Goal: Information Seeking & Learning: Learn about a topic

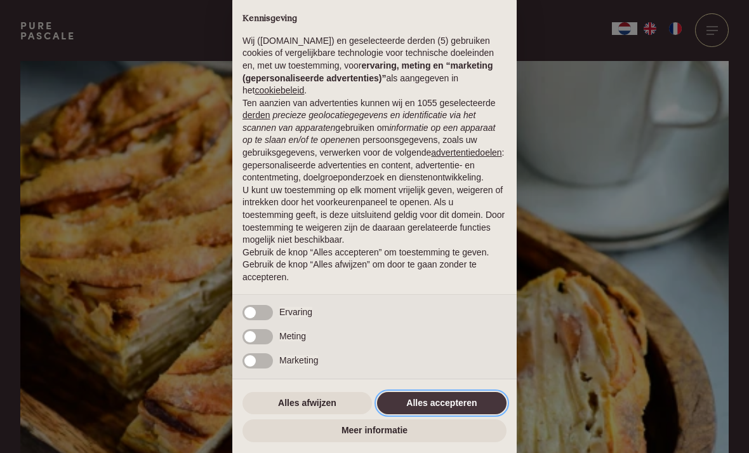
click at [493, 408] on button "Alles accepteren" at bounding box center [442, 403] width 130 height 23
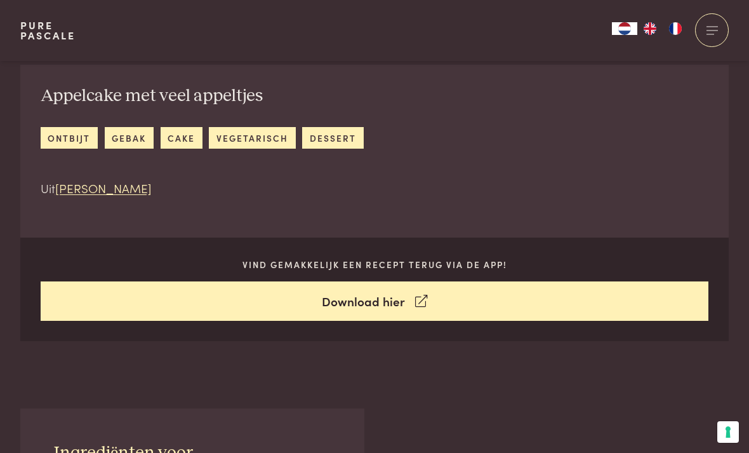
scroll to position [480, 0]
click at [404, 305] on link "Download hier" at bounding box center [375, 301] width 669 height 40
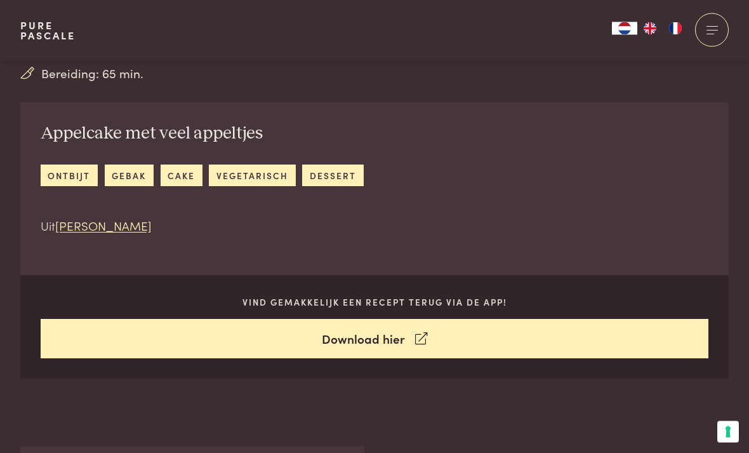
scroll to position [443, 0]
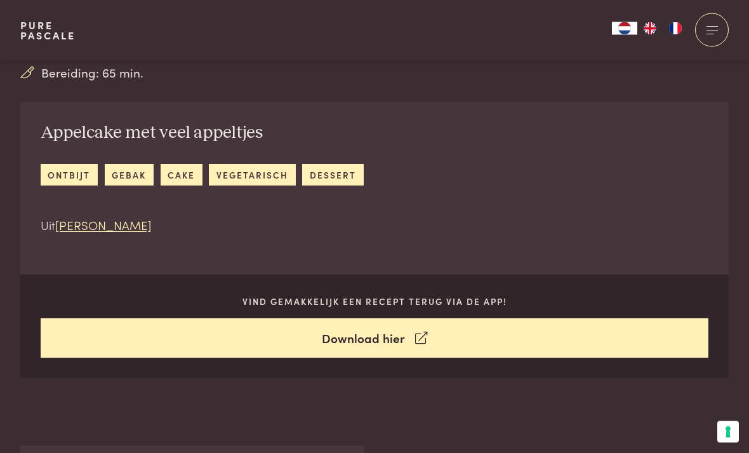
click at [420, 297] on p "Vind gemakkelijk een recept terug via de app!" at bounding box center [375, 301] width 669 height 13
click at [392, 339] on link "Download hier" at bounding box center [375, 339] width 669 height 40
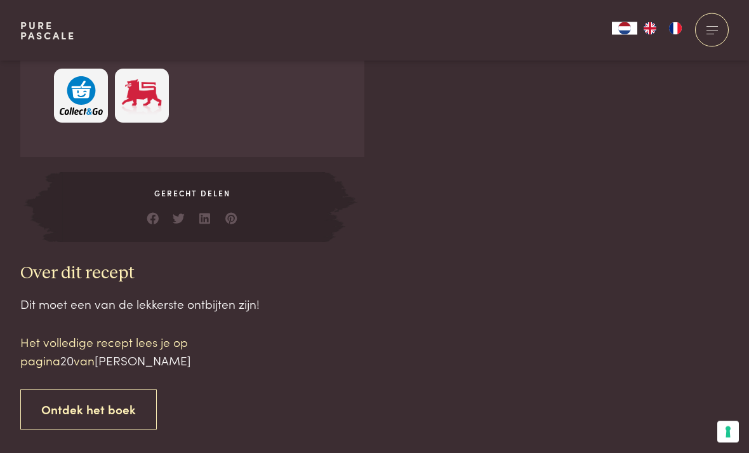
scroll to position [1064, 0]
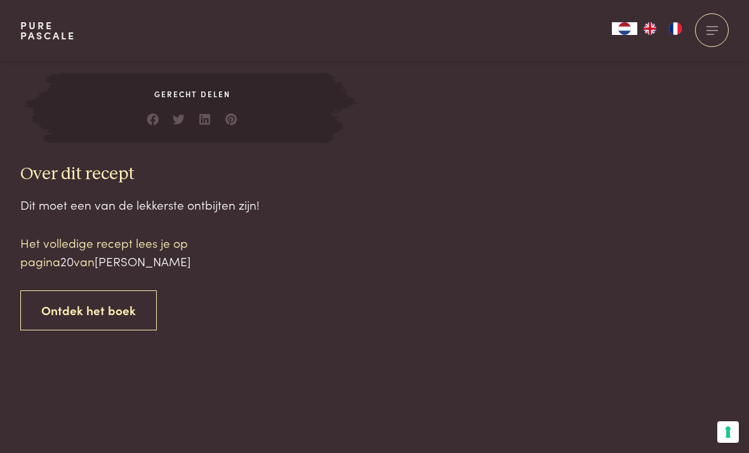
click at [101, 302] on link "Ontdek het boek" at bounding box center [88, 310] width 137 height 40
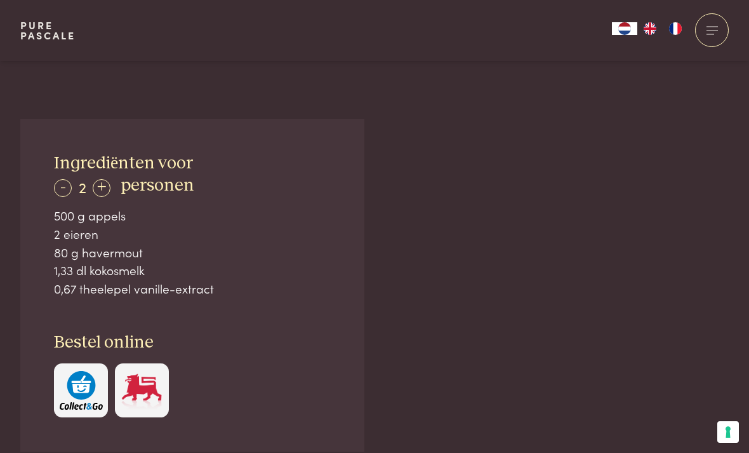
scroll to position [771, 0]
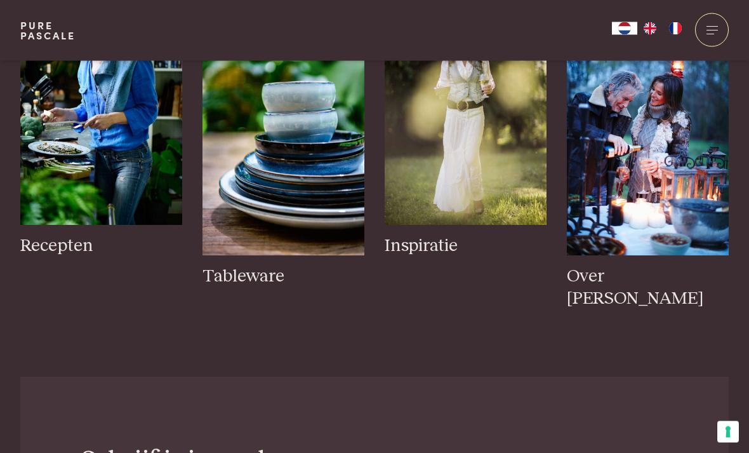
scroll to position [2088, 0]
click at [84, 235] on h3 "Recepten" at bounding box center [101, 246] width 162 height 22
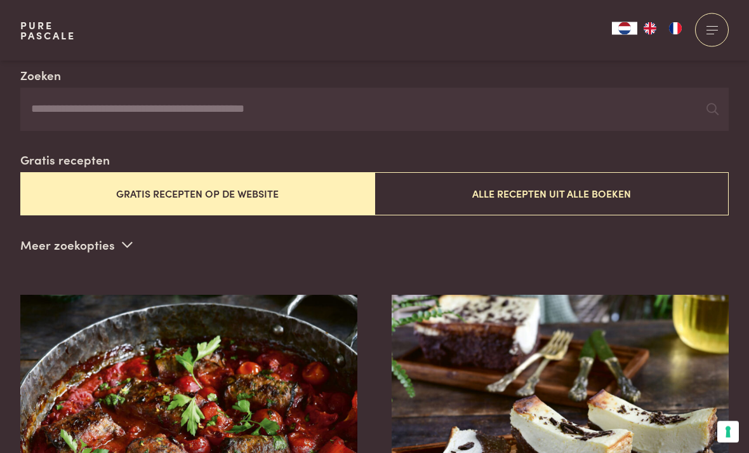
scroll to position [244, 0]
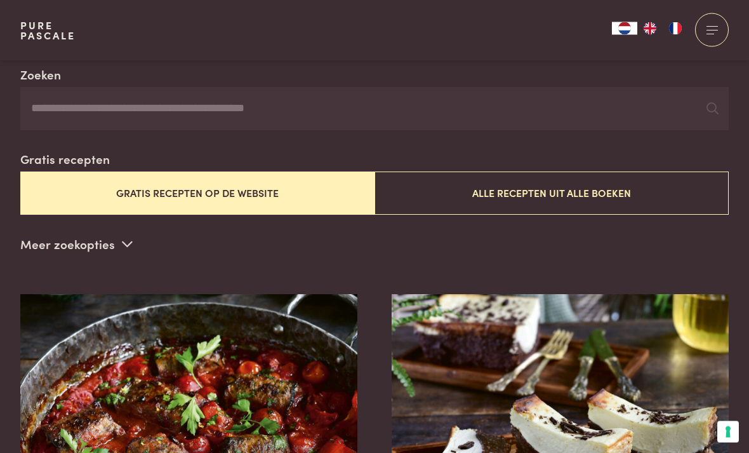
click at [194, 204] on button "Gratis recepten op de website" at bounding box center [197, 193] width 354 height 43
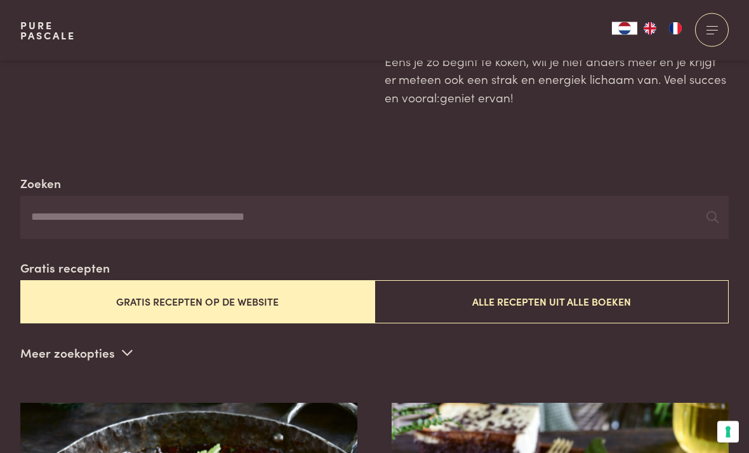
scroll to position [136, 0]
click at [191, 307] on button "Gratis recepten op de website" at bounding box center [197, 301] width 354 height 43
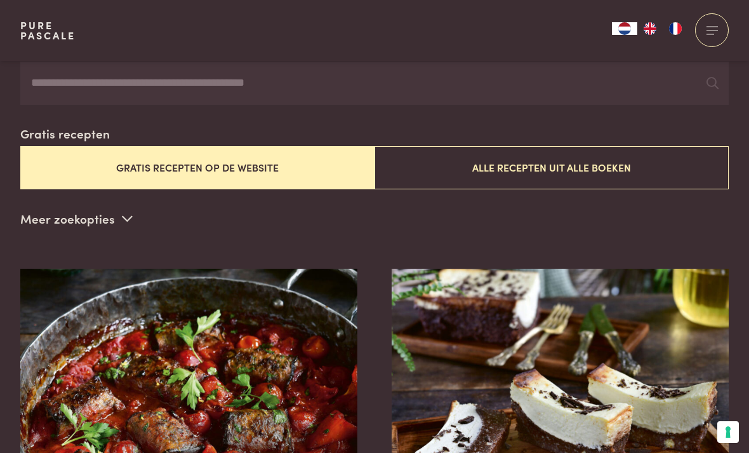
scroll to position [264, 0]
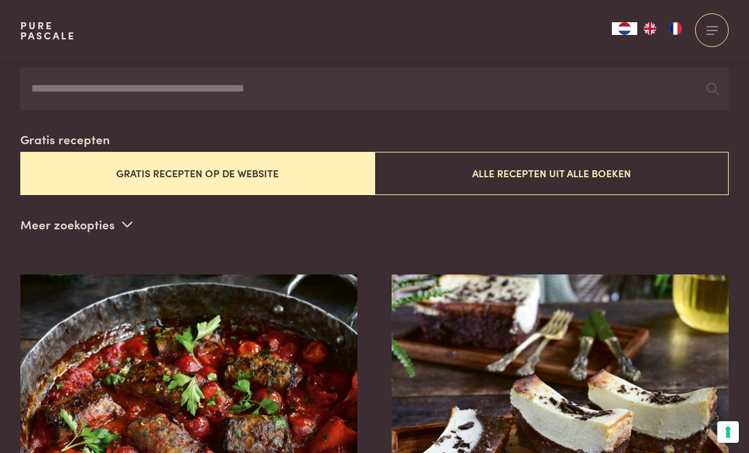
click at [128, 222] on icon at bounding box center [127, 224] width 11 height 12
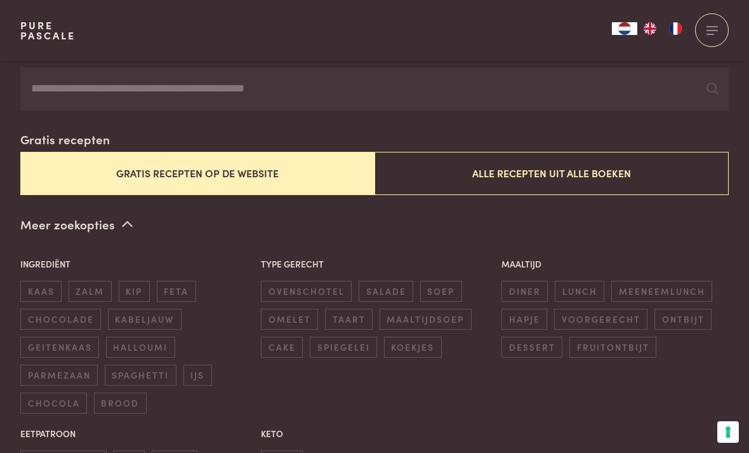
click at [288, 341] on span "cake" at bounding box center [282, 347] width 42 height 21
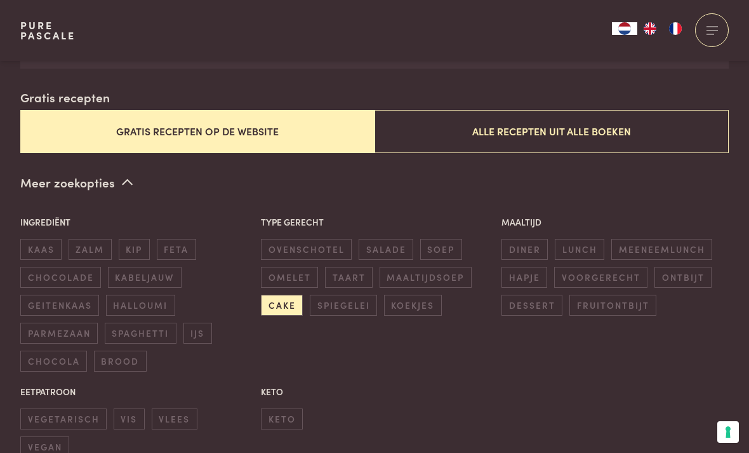
scroll to position [307, 0]
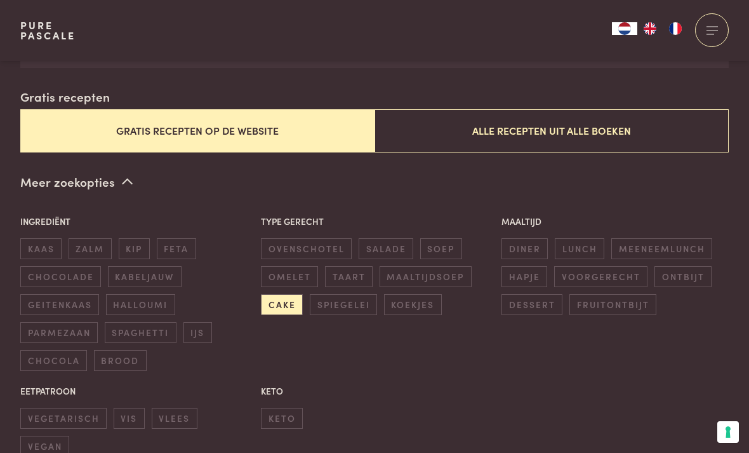
click at [292, 304] on span "cake" at bounding box center [282, 304] width 42 height 21
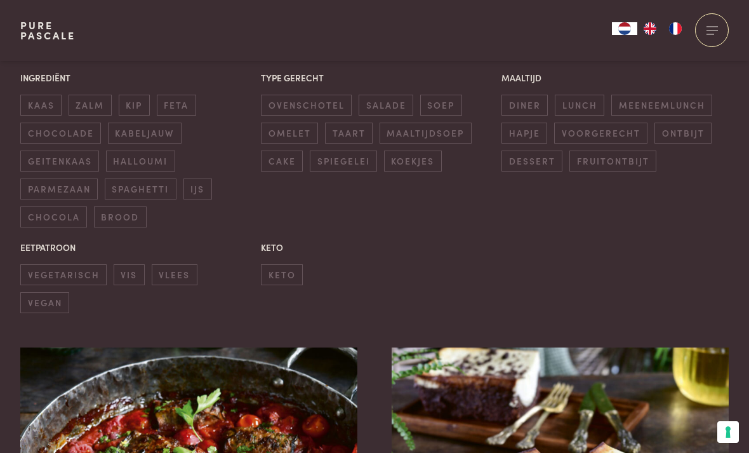
scroll to position [442, 0]
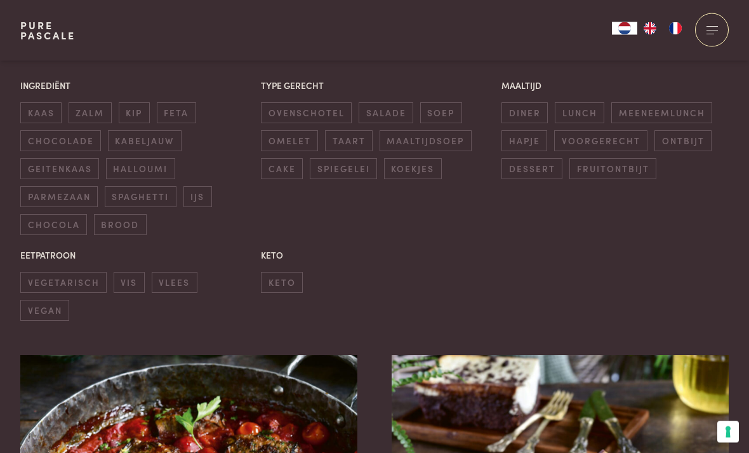
click at [295, 171] on span "cake" at bounding box center [282, 169] width 42 height 21
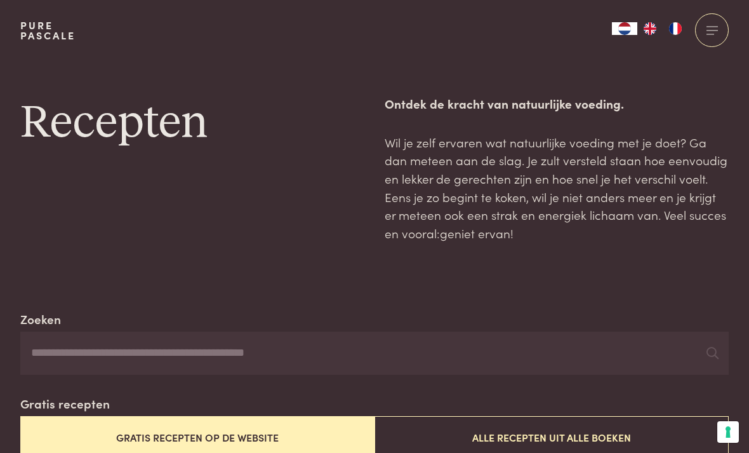
scroll to position [429, 0]
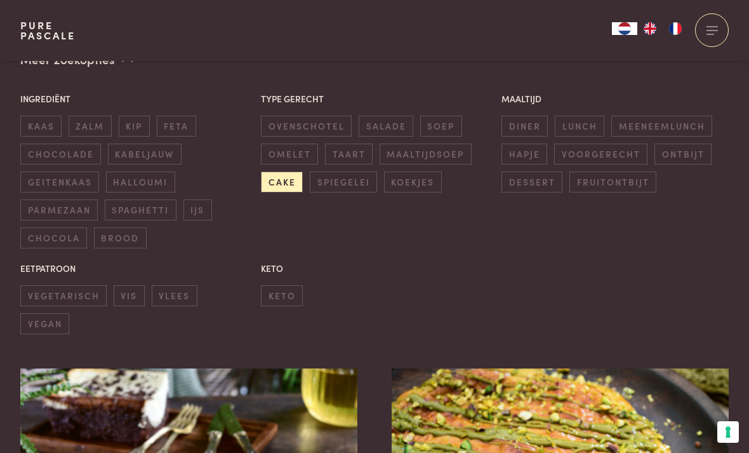
scroll to position [347, 0]
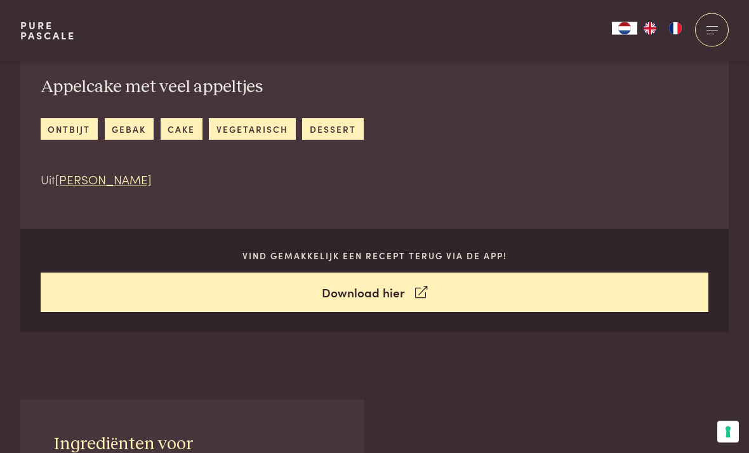
scroll to position [489, 0]
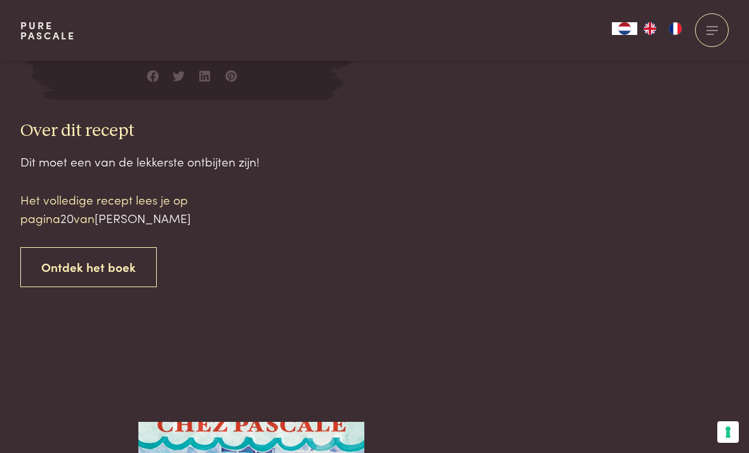
click at [105, 262] on link "Ontdek het boek" at bounding box center [88, 267] width 137 height 40
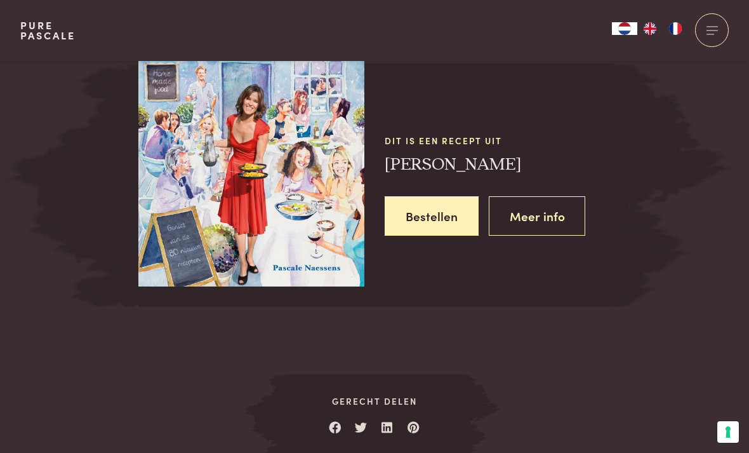
scroll to position [1620, 0]
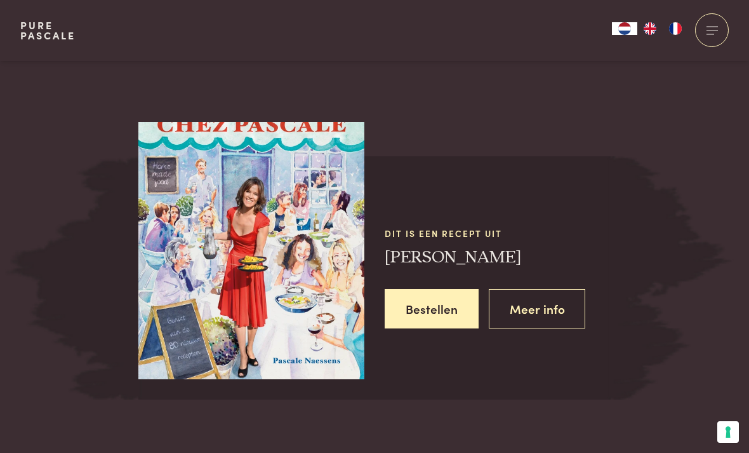
scroll to position [1505, 0]
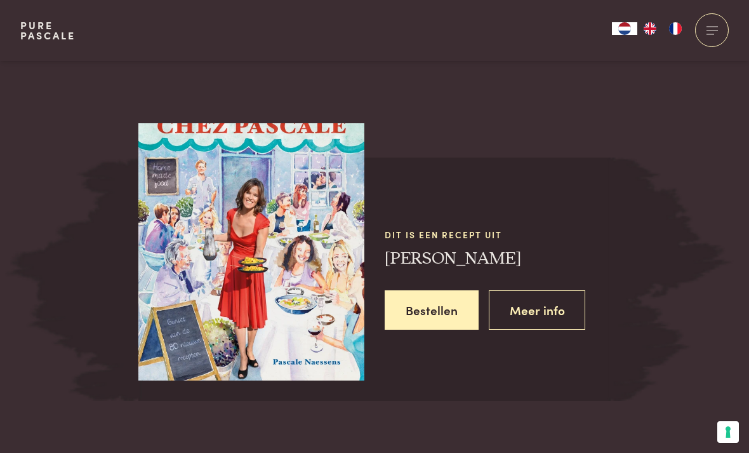
click at [533, 300] on link "Meer info" at bounding box center [537, 310] width 97 height 40
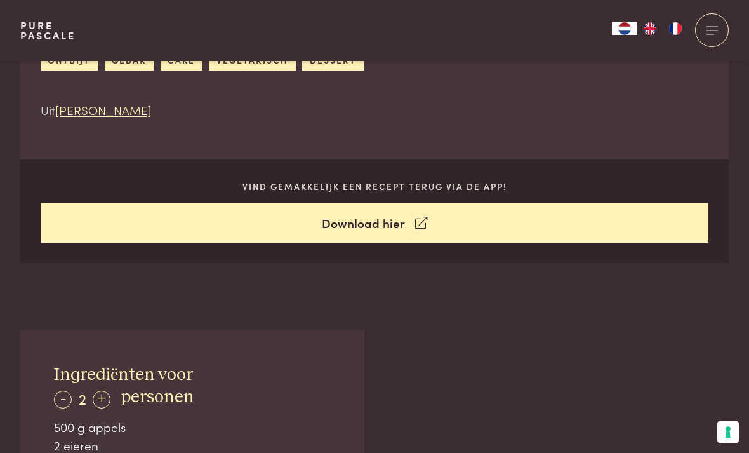
scroll to position [559, 0]
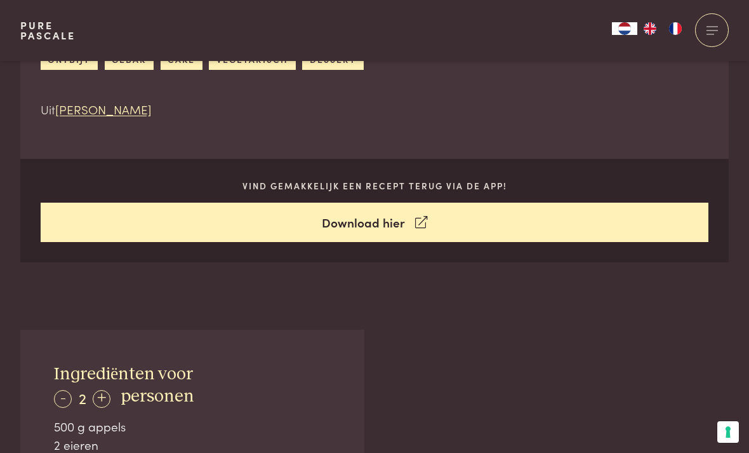
click at [385, 229] on link "Download hier" at bounding box center [375, 223] width 669 height 40
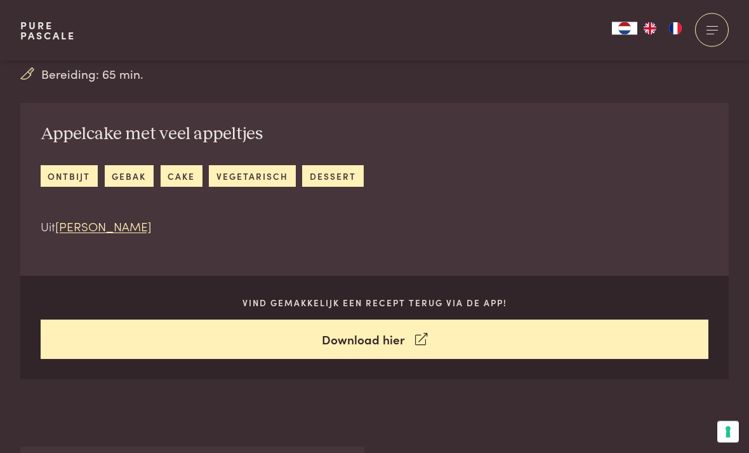
scroll to position [442, 0]
click at [189, 179] on link "cake" at bounding box center [182, 175] width 42 height 21
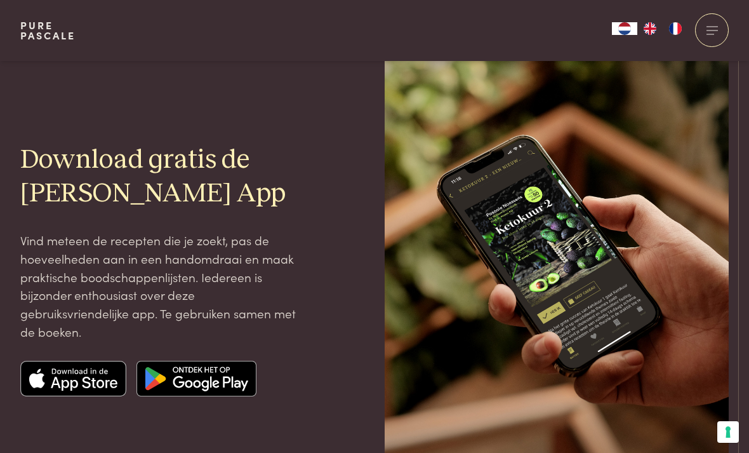
scroll to position [72, 0]
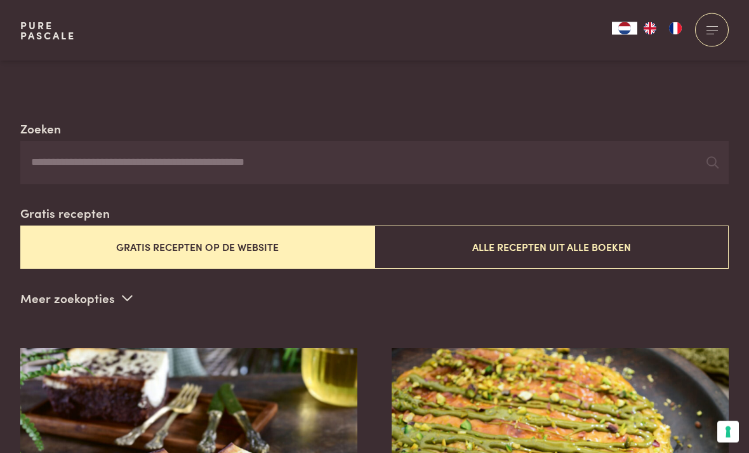
scroll to position [191, 0]
click at [222, 248] on button "Gratis recepten op de website" at bounding box center [197, 246] width 354 height 43
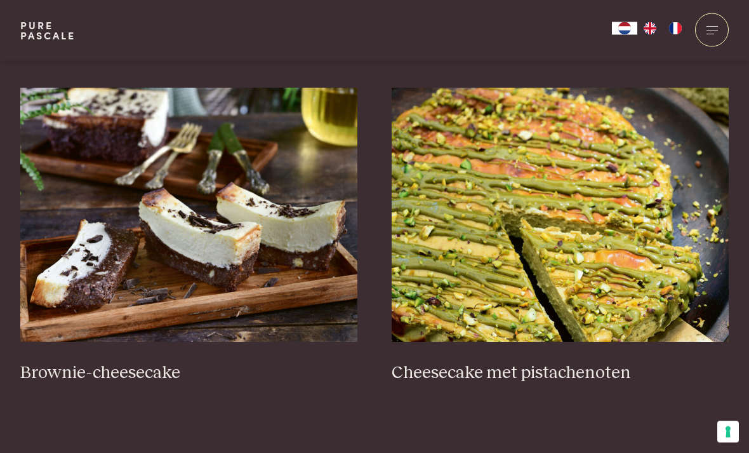
scroll to position [451, 0]
click at [158, 377] on h3 "Brownie-cheesecake" at bounding box center [189, 373] width 338 height 22
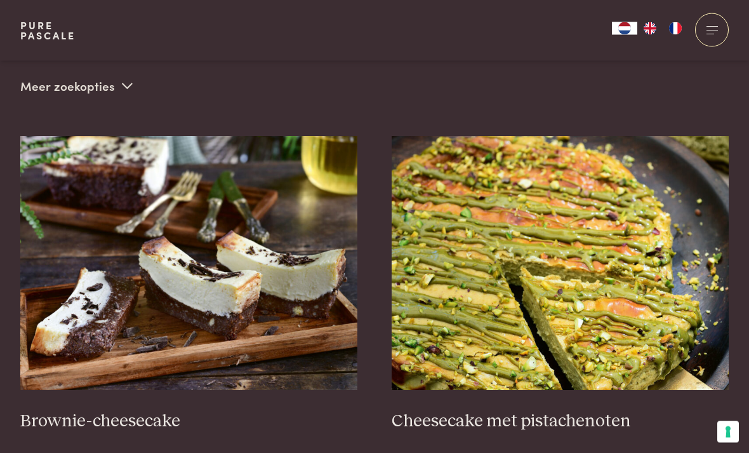
scroll to position [403, 0]
click at [542, 419] on h3 "Cheesecake met pistachenoten" at bounding box center [561, 421] width 338 height 22
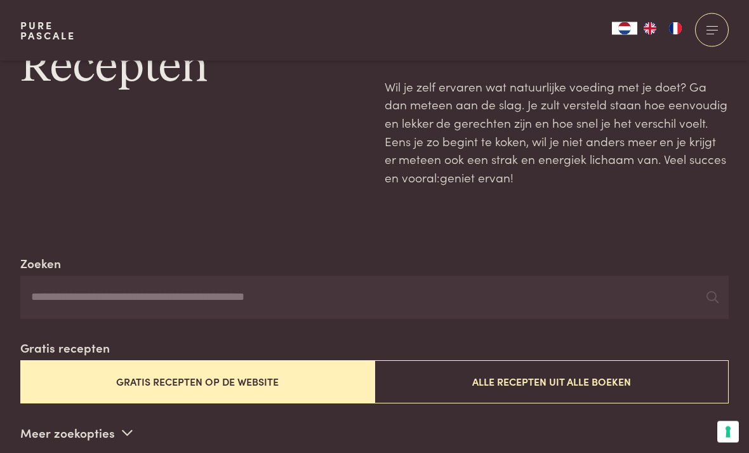
scroll to position [0, 0]
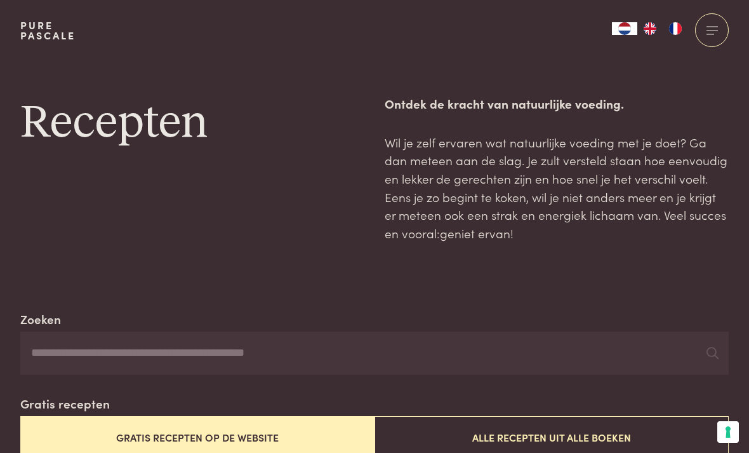
click at [53, 349] on input "Zoeken" at bounding box center [374, 353] width 709 height 43
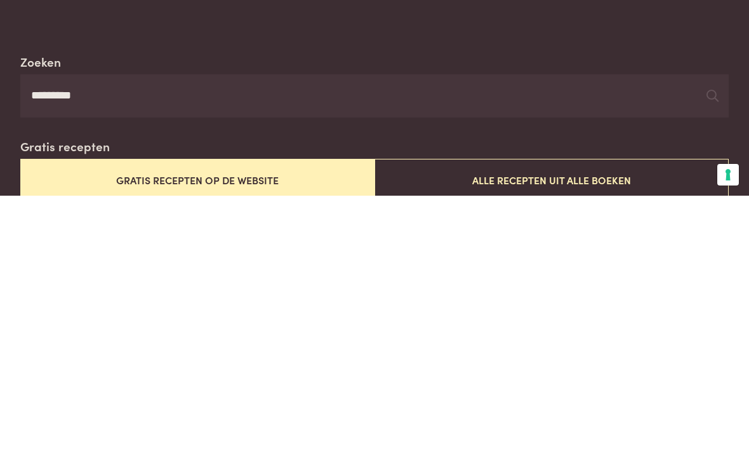
type input "*********"
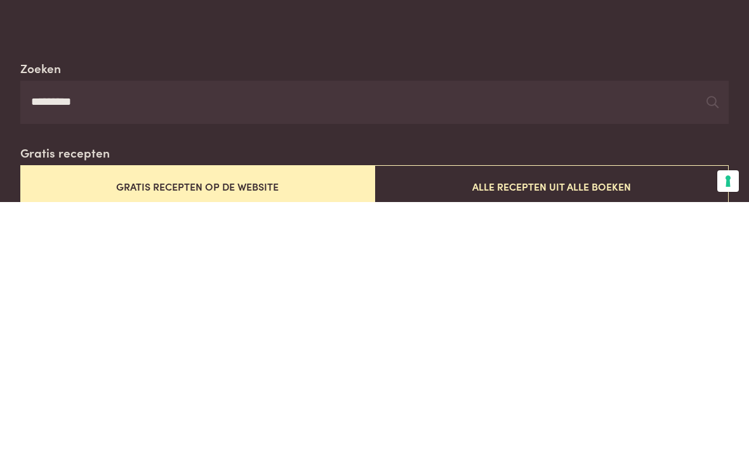
click at [718, 347] on icon at bounding box center [713, 353] width 12 height 12
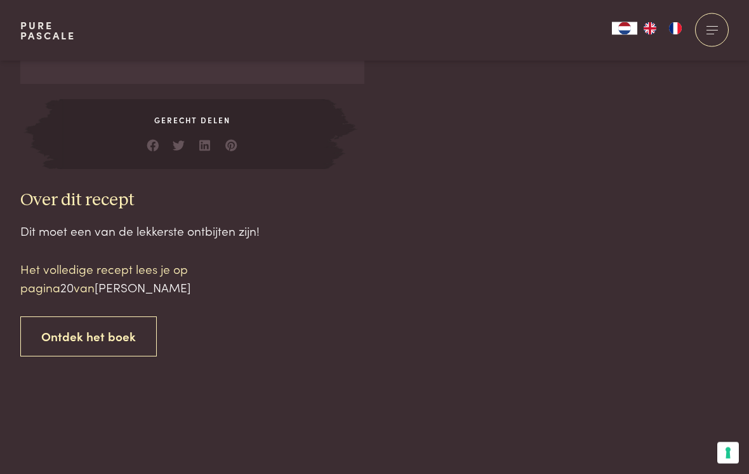
scroll to position [1138, 0]
click at [93, 346] on link "Ontdek het boek" at bounding box center [88, 336] width 137 height 40
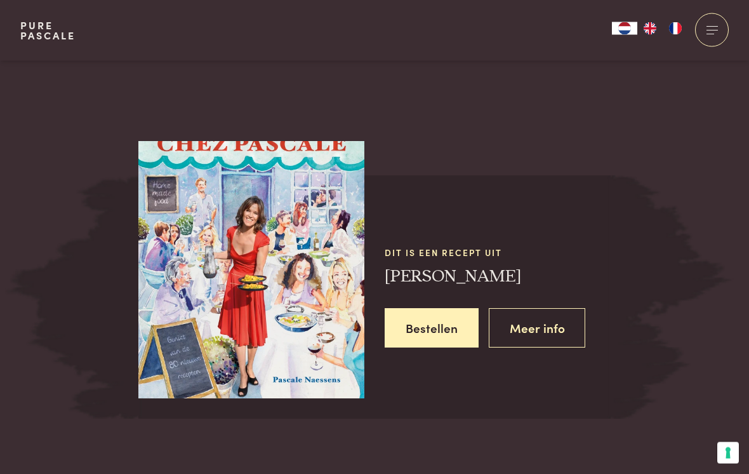
scroll to position [1491, 0]
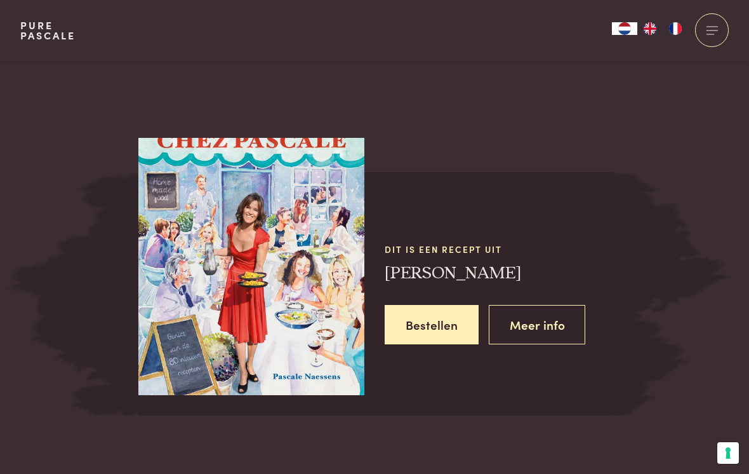
click at [538, 323] on link "Meer info" at bounding box center [537, 325] width 97 height 40
